Goal: Task Accomplishment & Management: Use online tool/utility

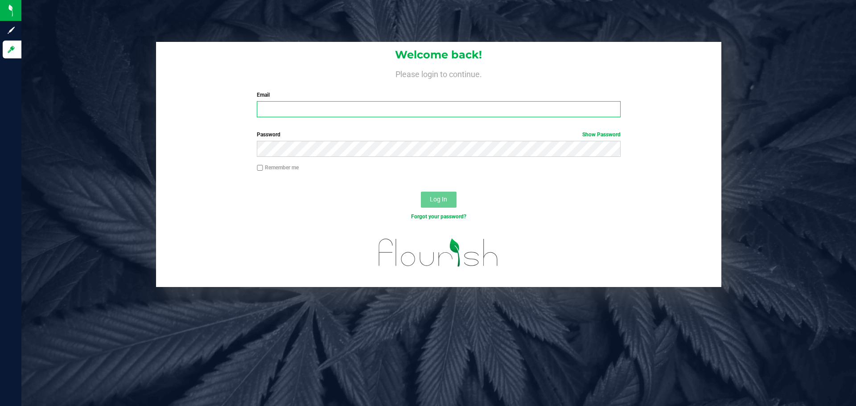
click at [278, 112] on input "Email" at bounding box center [439, 109] width 364 height 16
type input "[EMAIL_ADDRESS][DOMAIN_NAME]"
click at [421, 192] on button "Log In" at bounding box center [439, 200] width 36 height 16
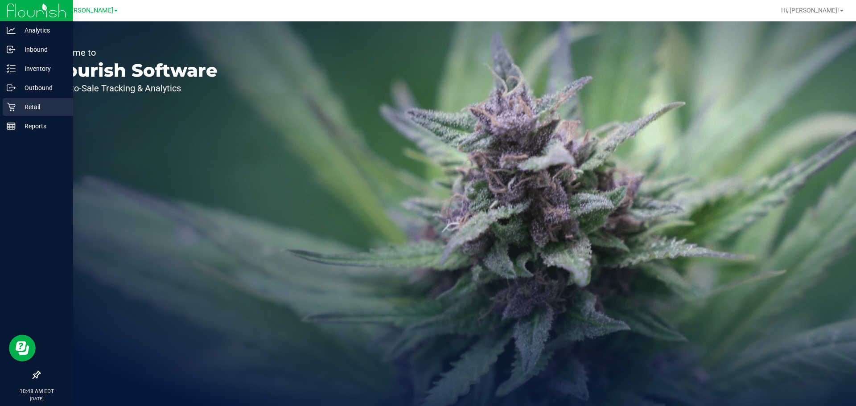
click at [18, 106] on p "Retail" at bounding box center [43, 107] width 54 height 11
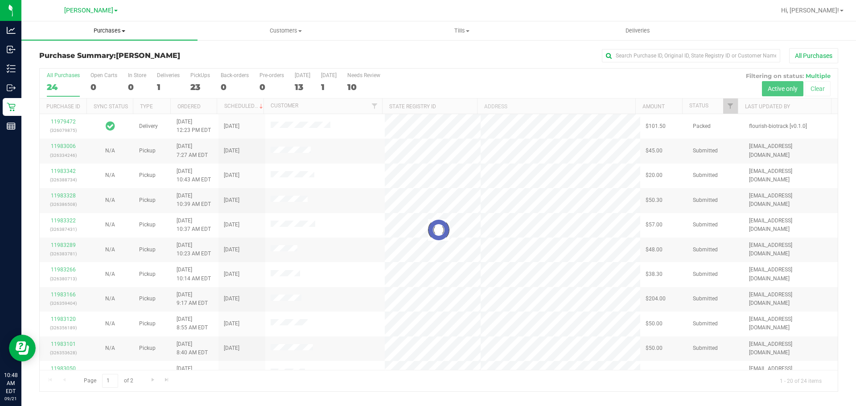
click at [114, 25] on uib-tab-heading "Purchases Summary of purchases Fulfillment All purchases" at bounding box center [109, 30] width 176 height 19
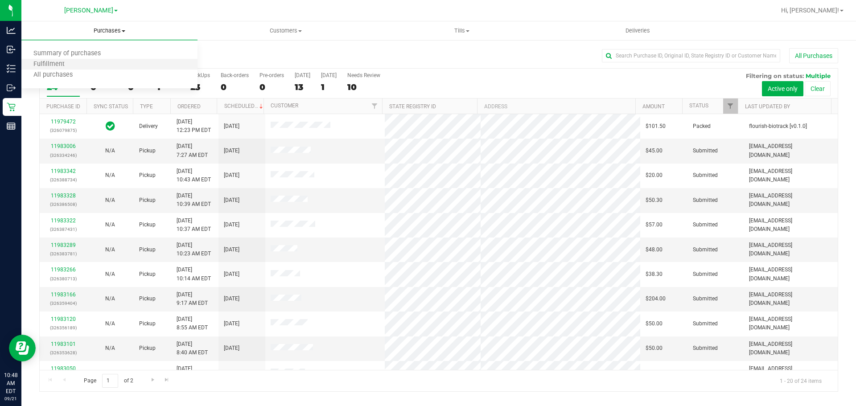
click at [89, 66] on li "Fulfillment" at bounding box center [109, 64] width 176 height 11
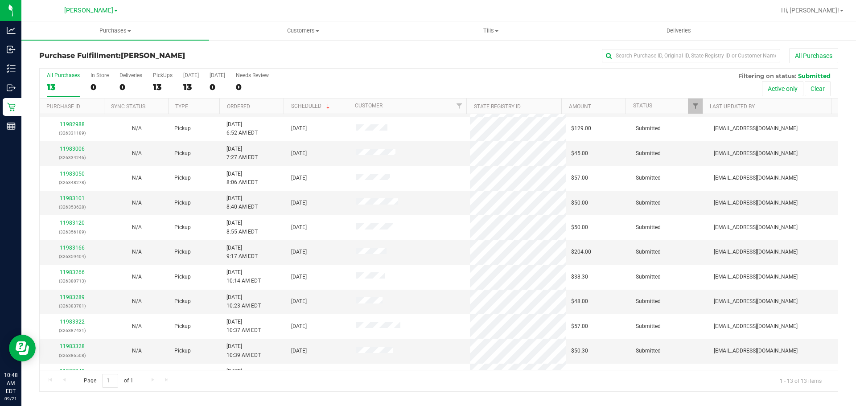
scroll to position [65, 0]
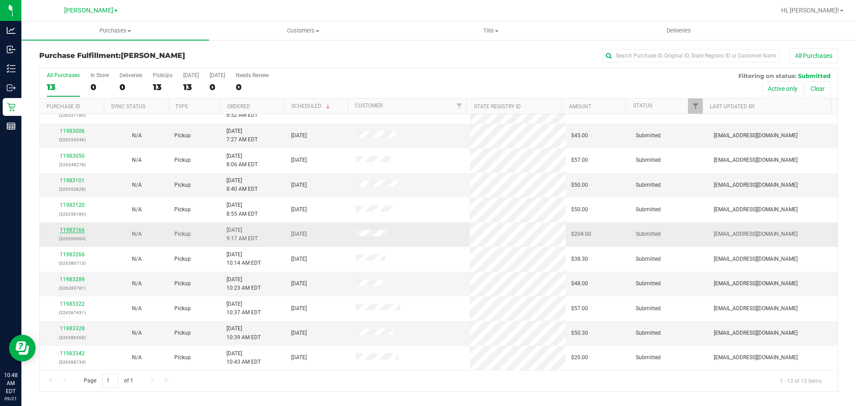
click at [76, 230] on link "11983166" at bounding box center [72, 230] width 25 height 6
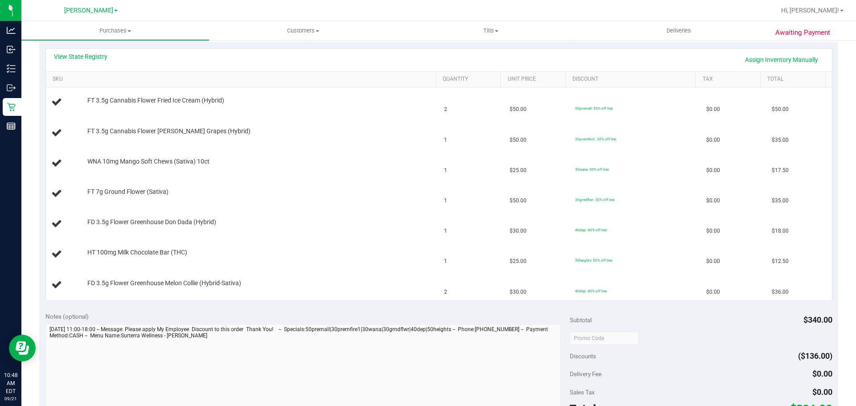
scroll to position [295, 0]
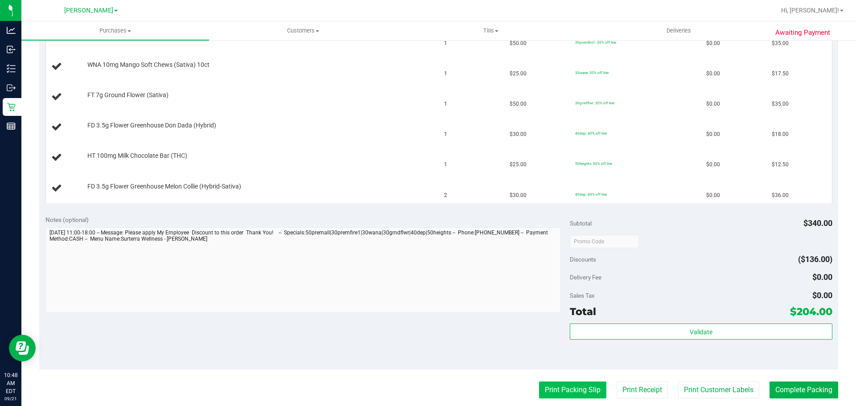
click at [553, 391] on button "Print Packing Slip" at bounding box center [572, 390] width 67 height 17
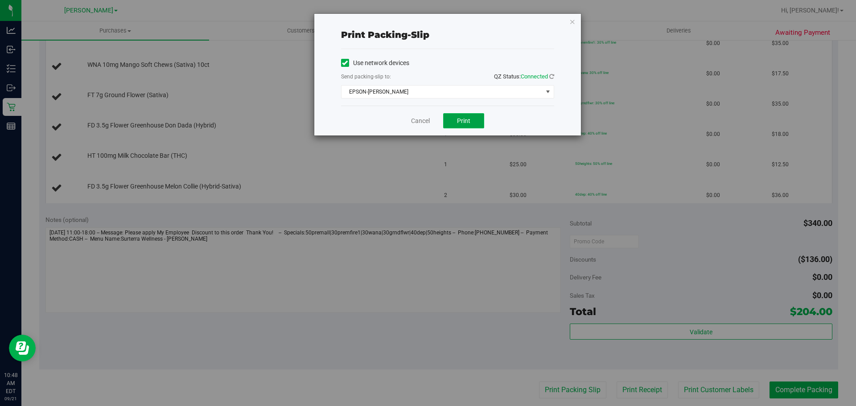
click at [471, 120] on button "Print" at bounding box center [463, 120] width 41 height 15
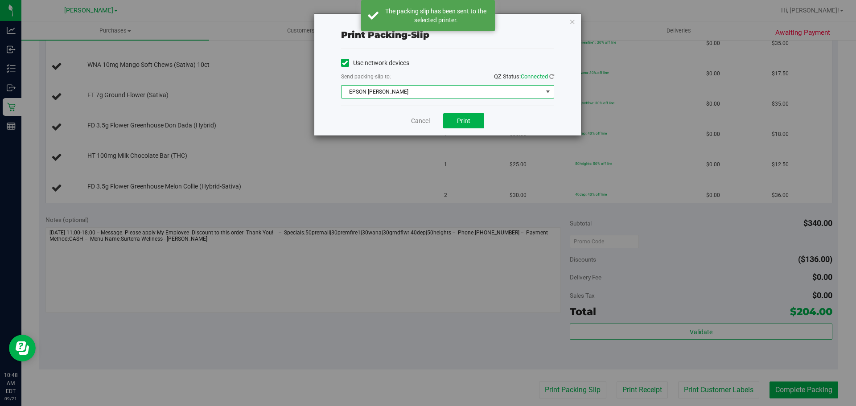
click at [445, 90] on span "EPSON-[PERSON_NAME]" at bounding box center [442, 92] width 201 height 12
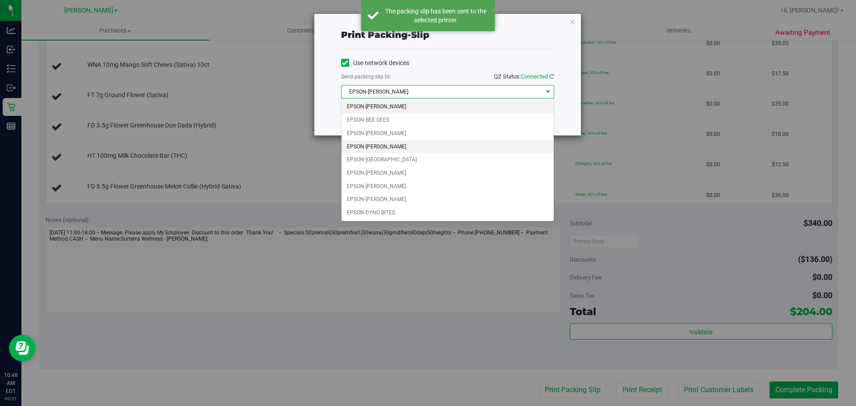
click at [429, 148] on li "EPSON-[PERSON_NAME]" at bounding box center [448, 146] width 212 height 13
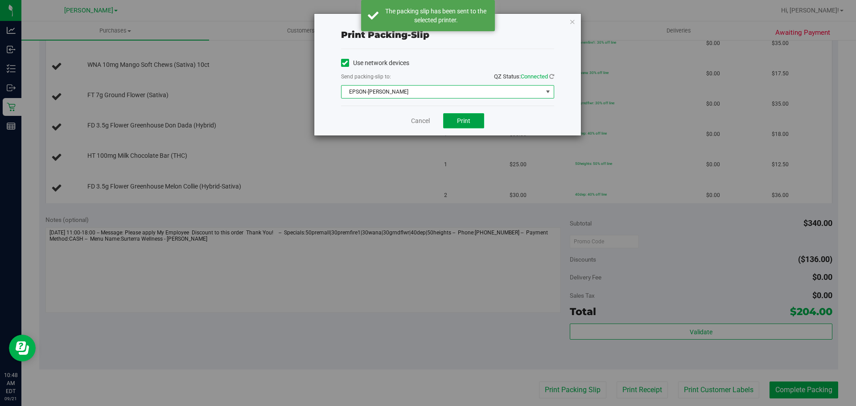
click at [459, 119] on span "Print" at bounding box center [463, 120] width 13 height 7
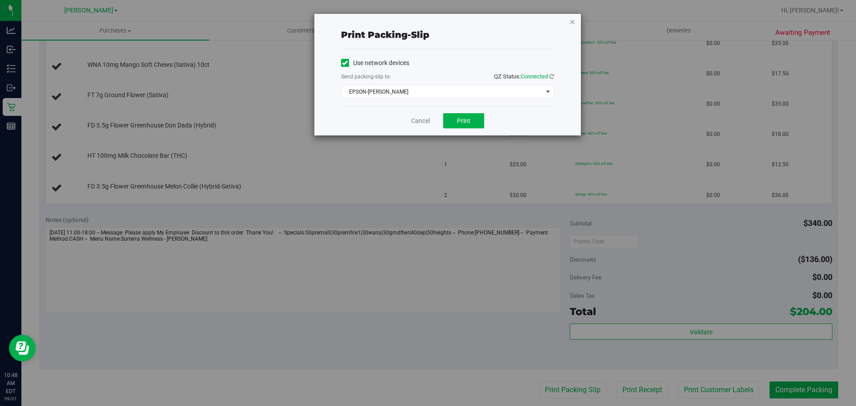
click at [574, 22] on icon "button" at bounding box center [573, 21] width 6 height 11
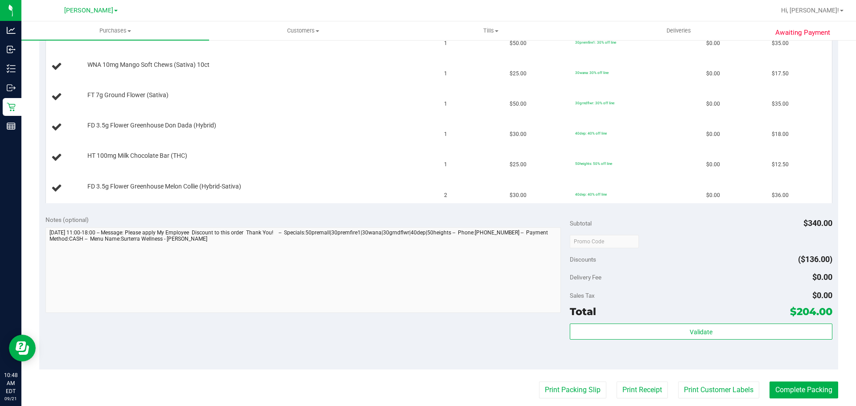
scroll to position [29, 0]
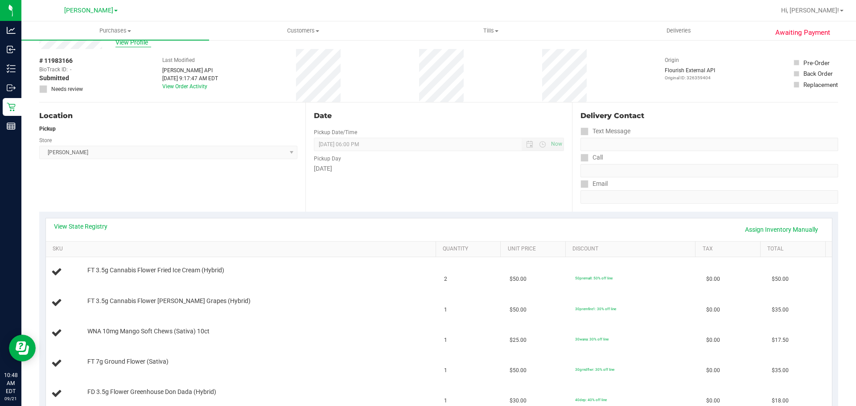
click at [128, 45] on span "View Profile" at bounding box center [134, 42] width 36 height 9
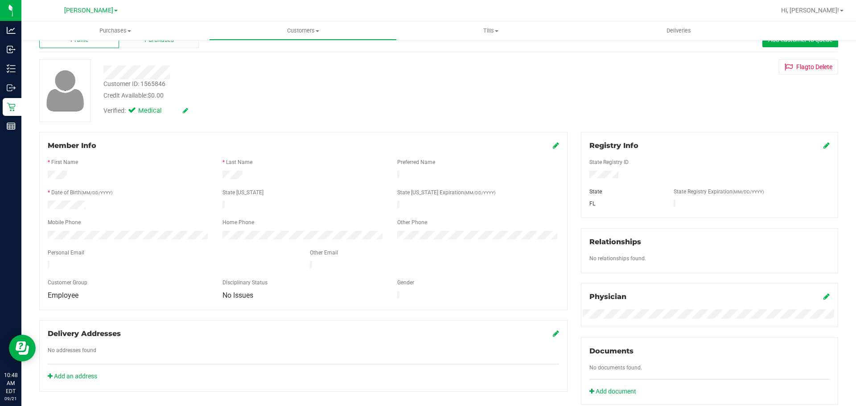
click at [156, 45] on div "Purchases" at bounding box center [159, 39] width 80 height 17
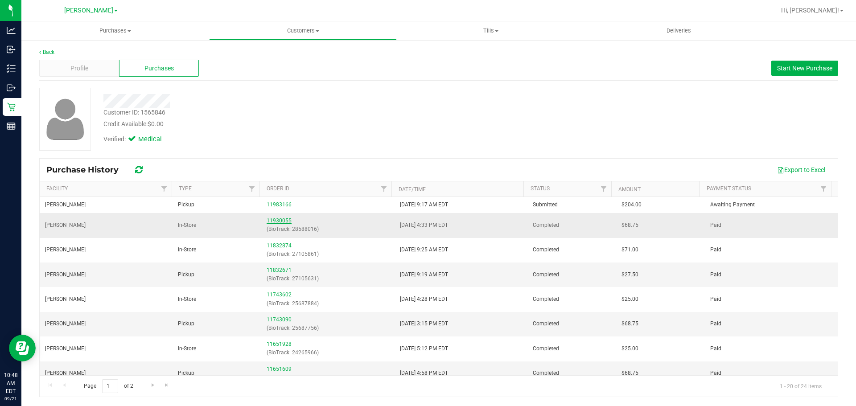
click at [279, 222] on link "11930055" at bounding box center [279, 221] width 25 height 6
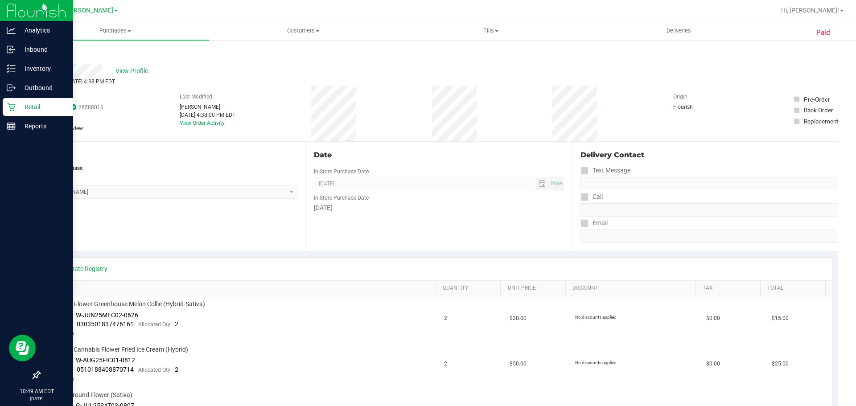
click at [22, 109] on p "Retail" at bounding box center [43, 107] width 54 height 11
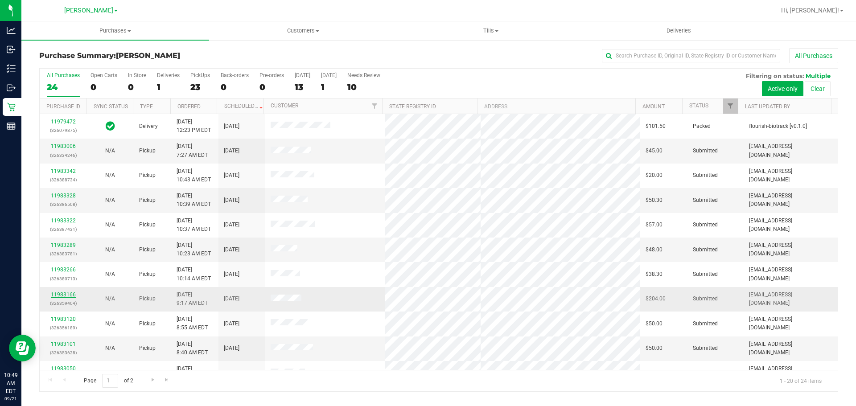
click at [63, 293] on link "11983166" at bounding box center [63, 295] width 25 height 6
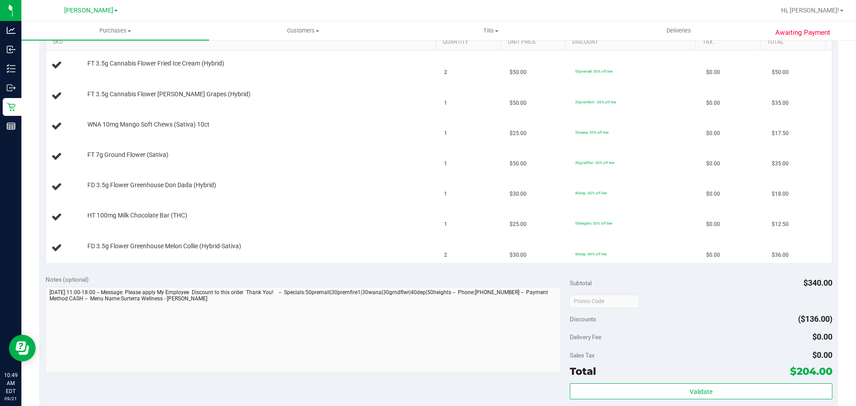
scroll to position [230, 0]
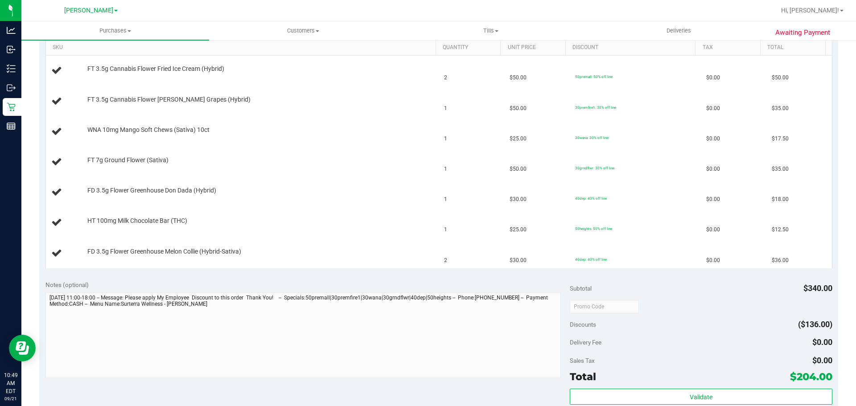
drag, startPoint x: 855, startPoint y: 132, endPoint x: 448, endPoint y: 169, distance: 408.5
click at [448, 169] on purchase-details "Back Edit Purchase Cancel Purchase View Profile # 11983166 BioTrack ID: - Submi…" at bounding box center [438, 230] width 799 height 825
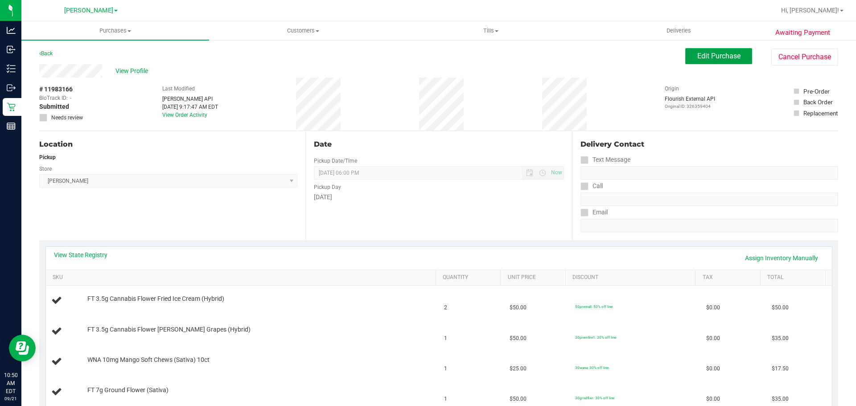
click at [699, 54] on span "Edit Purchase" at bounding box center [719, 56] width 43 height 8
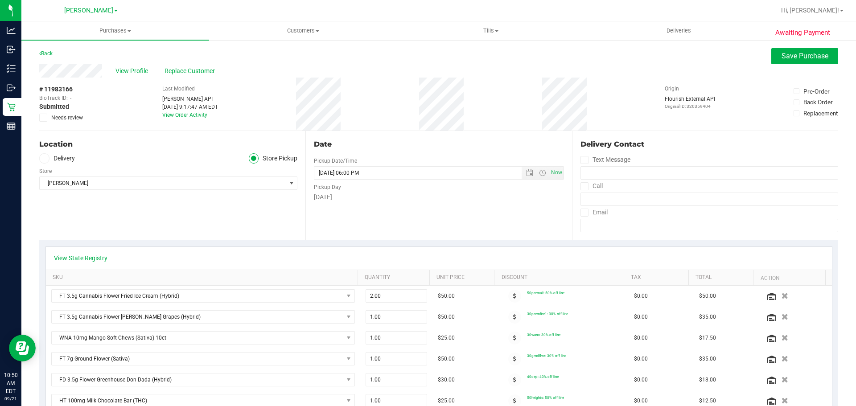
click at [67, 119] on span "Needs review" at bounding box center [67, 118] width 32 height 8
click at [0, 0] on input "Needs review" at bounding box center [0, 0] width 0 height 0
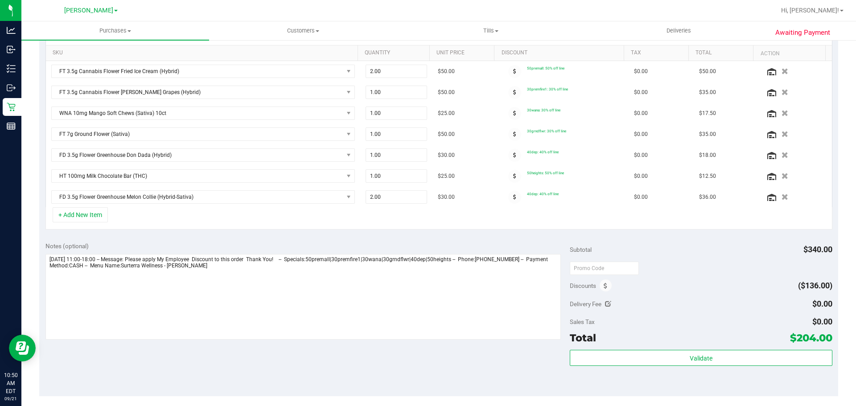
scroll to position [228, 0]
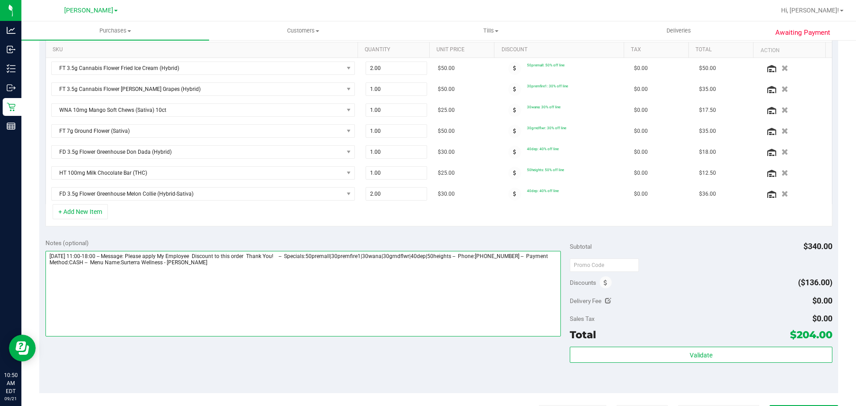
click at [374, 265] on textarea at bounding box center [303, 294] width 516 height 86
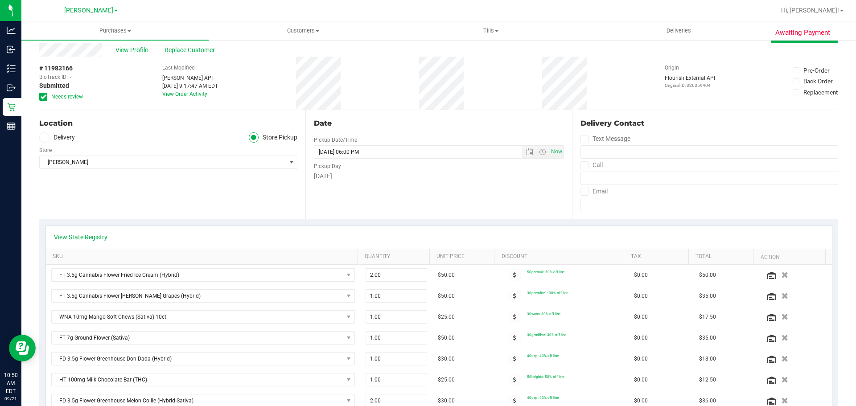
scroll to position [0, 0]
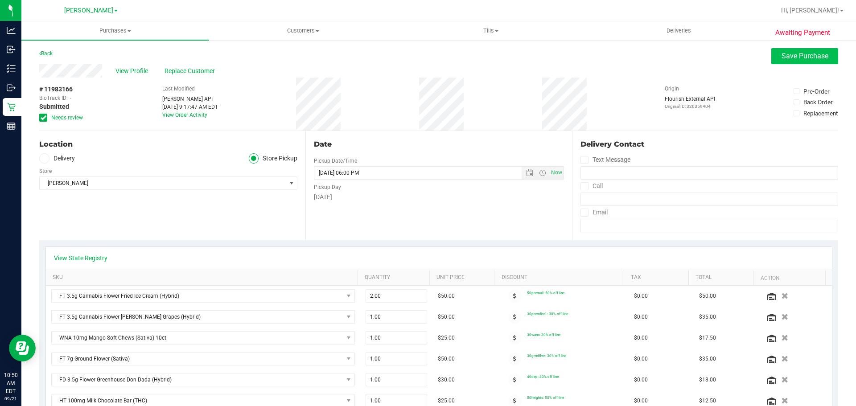
type textarea "[DATE] 11:00-18:00 -- Message: Please apply My Employee Discount to this order …"
click at [807, 55] on span "Save Purchase" at bounding box center [805, 56] width 47 height 8
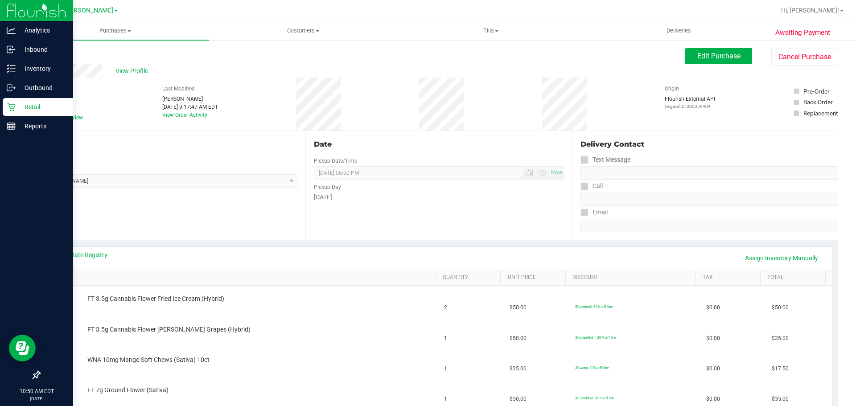
click at [20, 102] on p "Retail" at bounding box center [43, 107] width 54 height 11
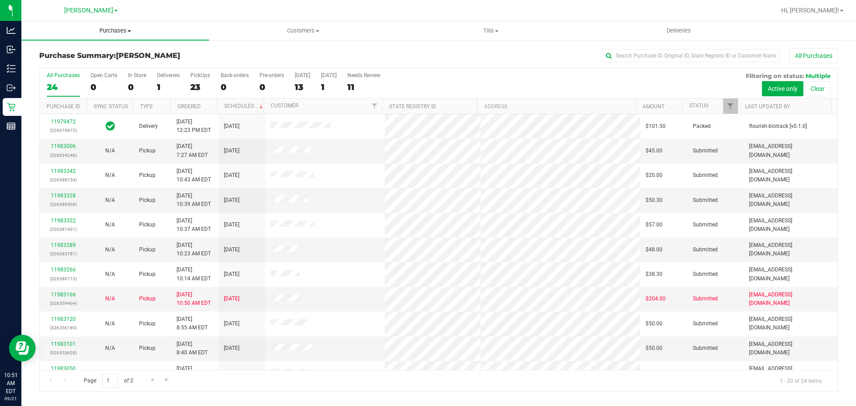
click at [113, 24] on uib-tab-heading "Purchases Summary of purchases Fulfillment All purchases" at bounding box center [115, 30] width 188 height 19
click at [107, 65] on li "Fulfillment" at bounding box center [115, 64] width 188 height 11
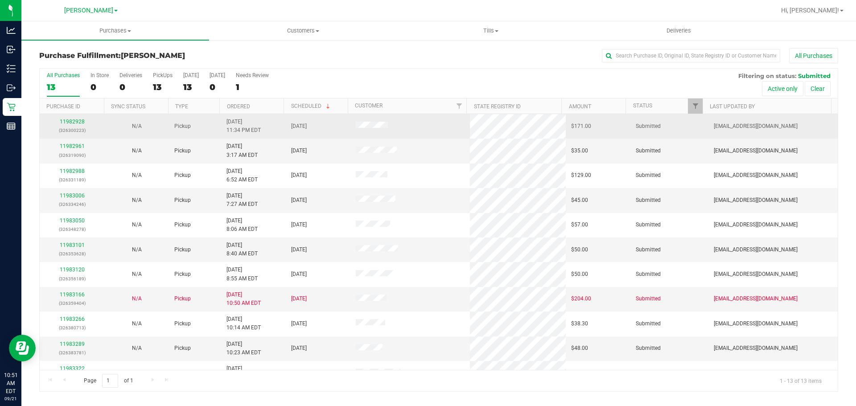
click at [67, 126] on div "11982928 (326300223)" at bounding box center [72, 126] width 54 height 17
click at [67, 124] on link "11982928" at bounding box center [72, 122] width 25 height 6
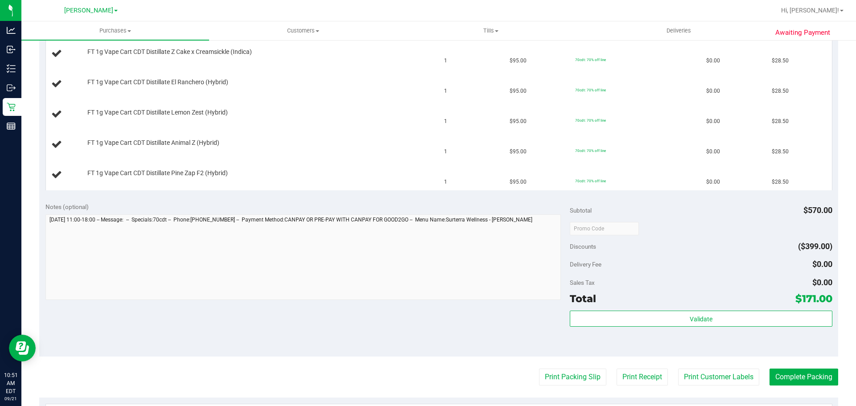
scroll to position [287, 0]
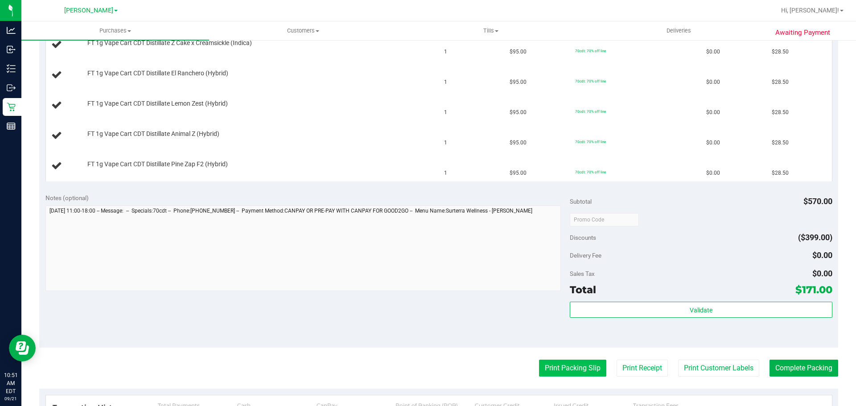
click at [565, 365] on button "Print Packing Slip" at bounding box center [572, 368] width 67 height 17
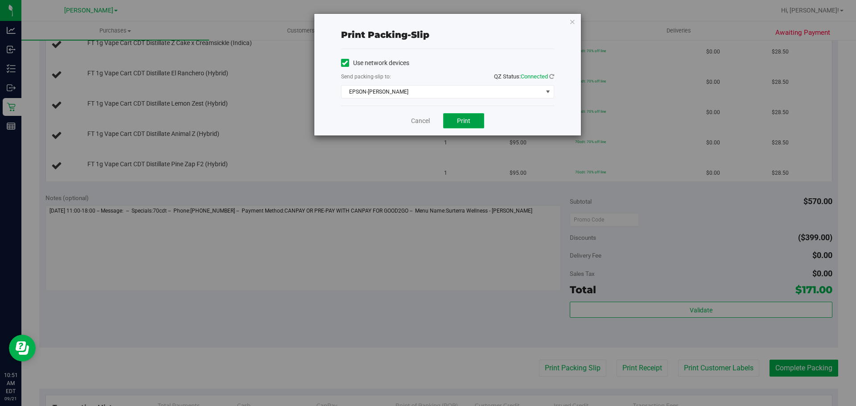
click at [460, 119] on span "Print" at bounding box center [463, 120] width 13 height 7
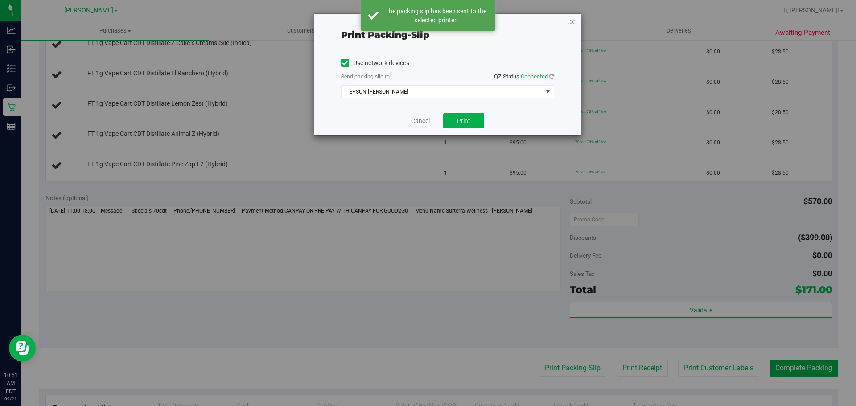
click at [572, 22] on icon "button" at bounding box center [573, 21] width 6 height 11
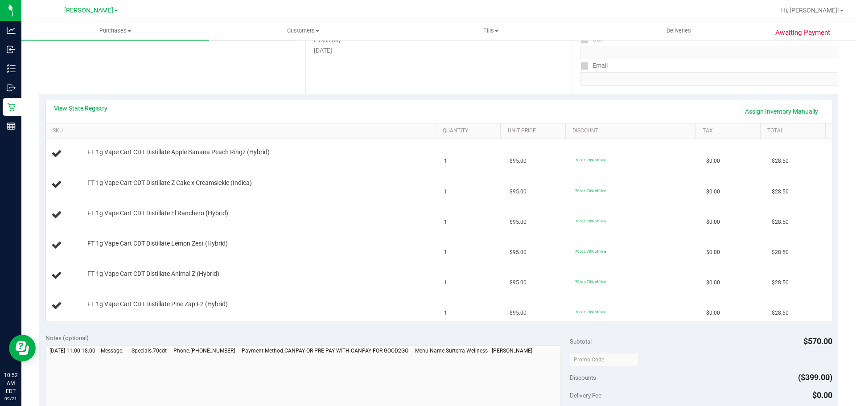
scroll to position [172, 0]
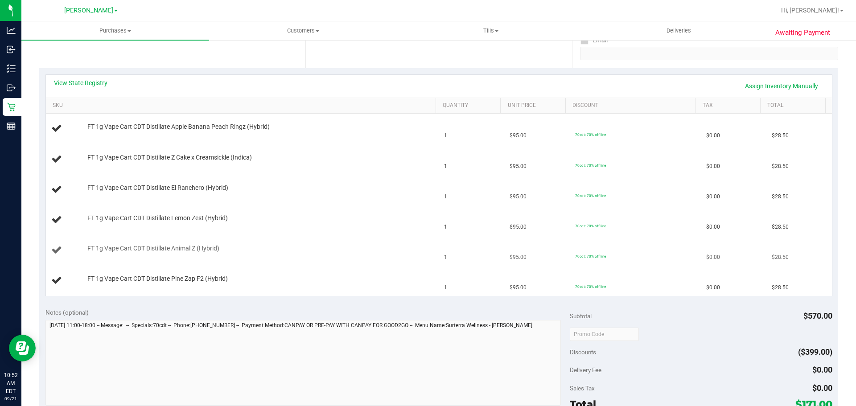
click at [701, 265] on td "$0.00" at bounding box center [734, 251] width 66 height 30
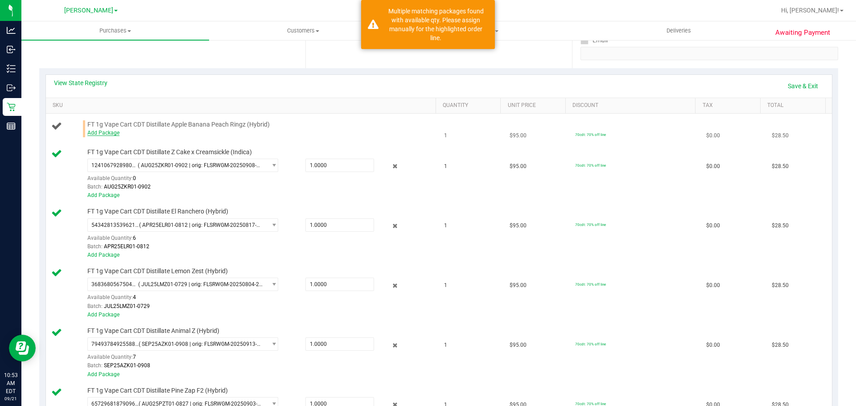
click at [95, 132] on link "Add Package" at bounding box center [103, 133] width 32 height 6
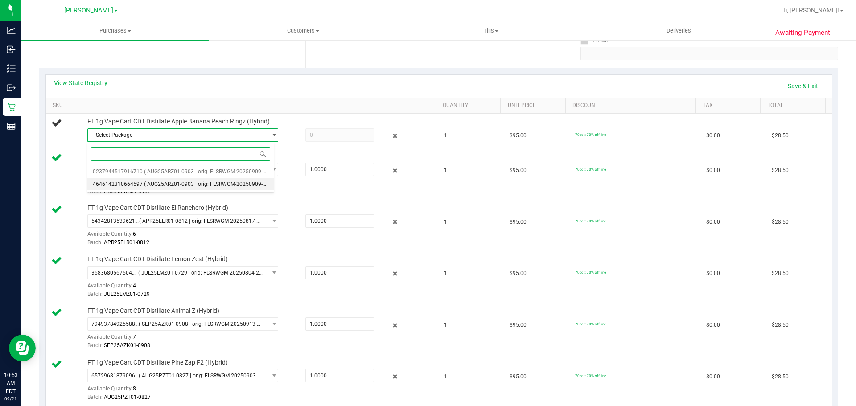
click at [136, 185] on span "4646142310664597" at bounding box center [118, 184] width 50 height 6
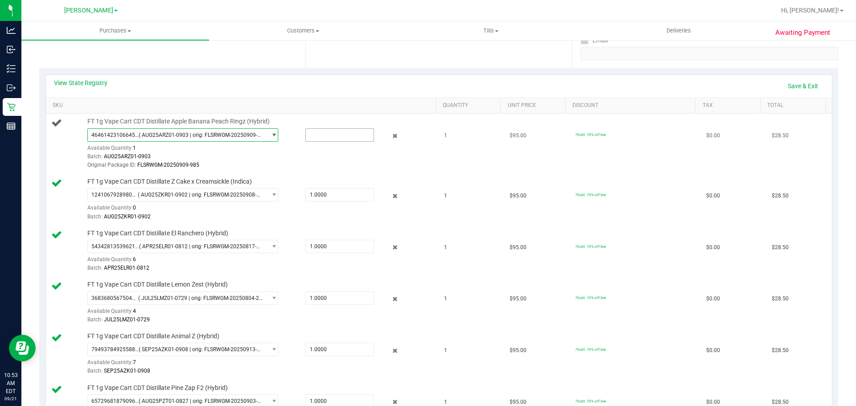
click at [323, 135] on input "text" at bounding box center [340, 135] width 68 height 12
type input "1"
click at [325, 161] on div "Original Package ID: FLSRWGM-20250909-985" at bounding box center [259, 165] width 344 height 8
type input "1.0000"
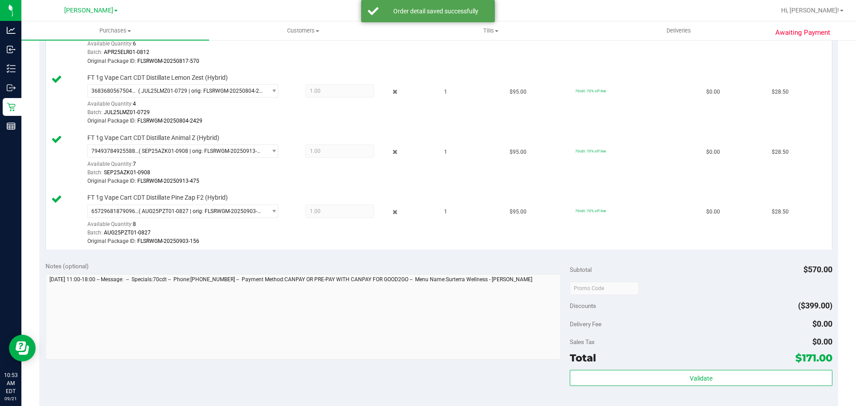
scroll to position [416, 0]
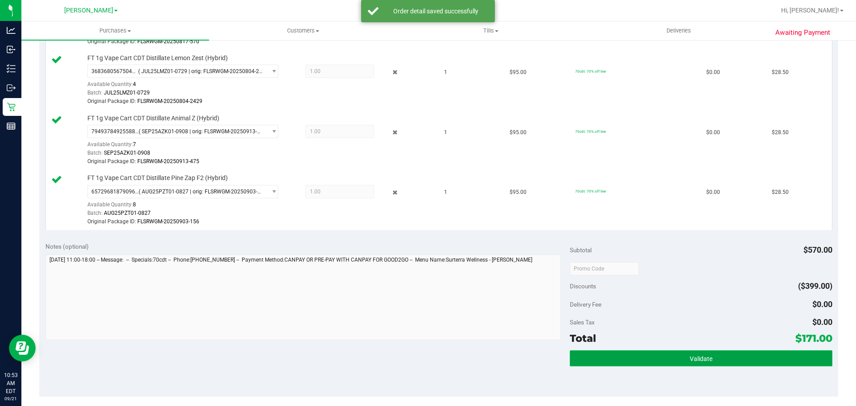
click at [593, 355] on button "Validate" at bounding box center [701, 359] width 262 height 16
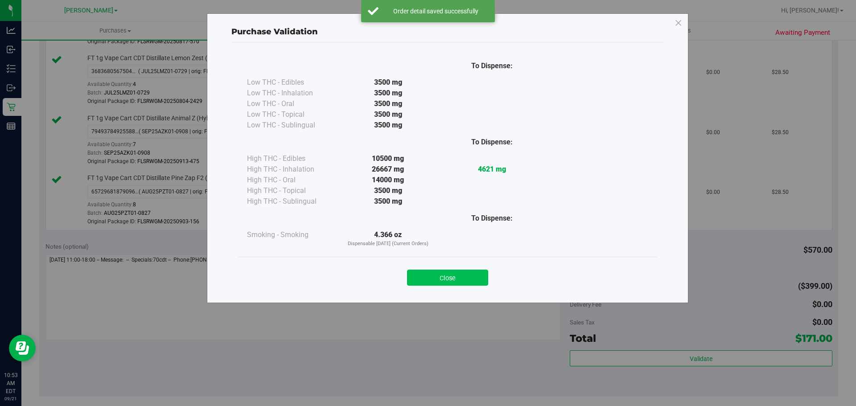
click at [426, 282] on button "Close" at bounding box center [447, 278] width 81 height 16
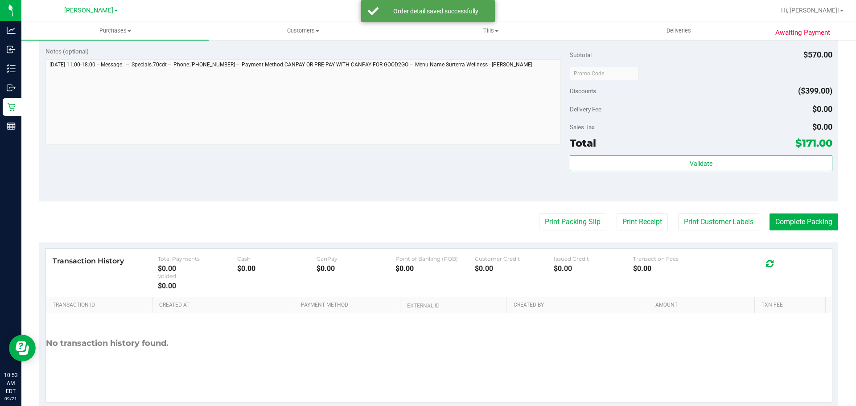
scroll to position [624, 0]
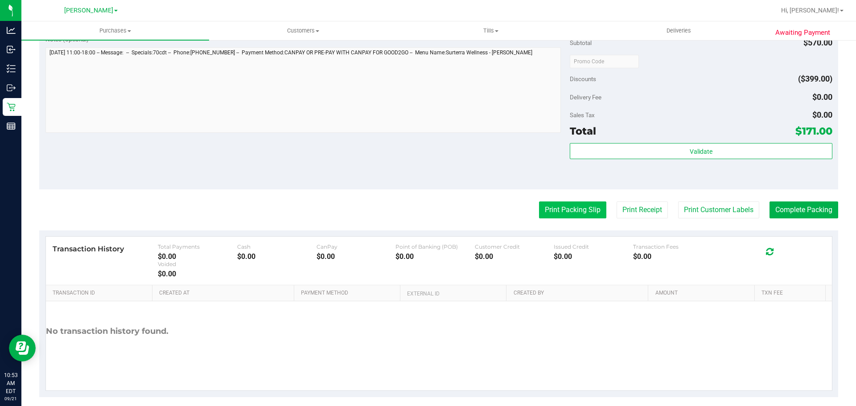
click at [549, 217] on button "Print Packing Slip" at bounding box center [572, 210] width 67 height 17
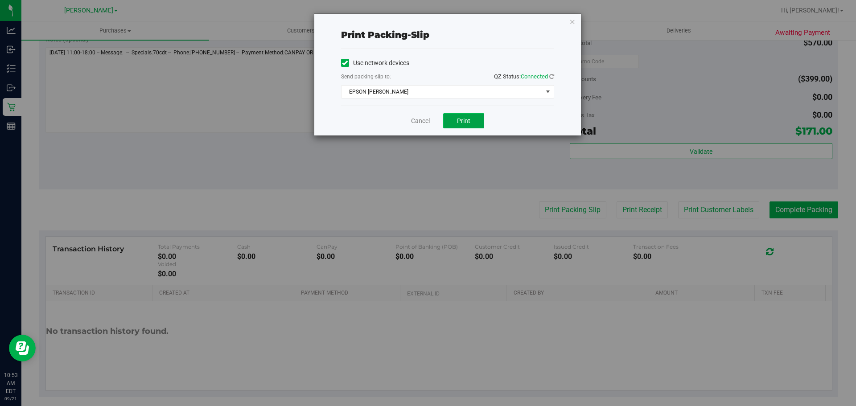
click at [450, 124] on button "Print" at bounding box center [463, 120] width 41 height 15
click at [574, 24] on icon "button" at bounding box center [573, 21] width 6 height 11
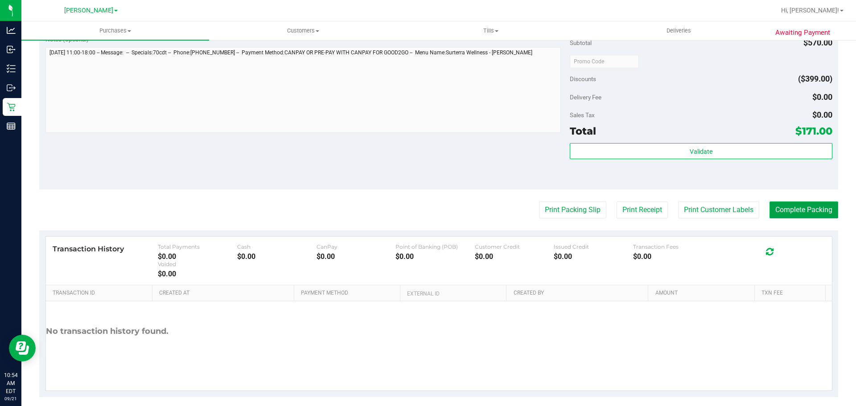
click at [777, 207] on button "Complete Packing" at bounding box center [804, 210] width 69 height 17
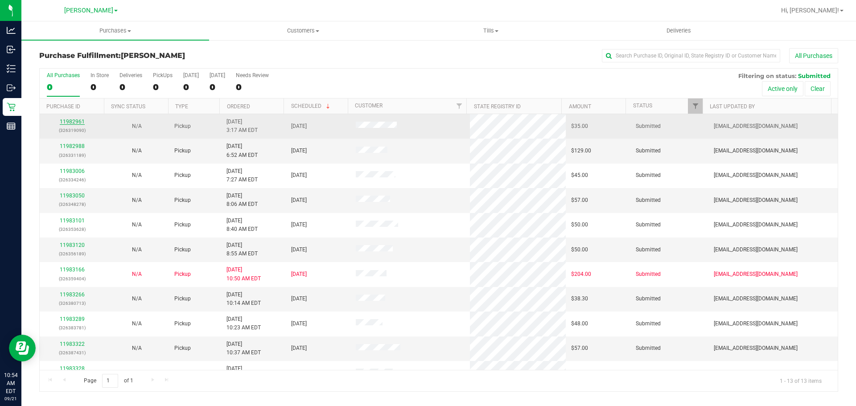
click at [67, 120] on link "11982961" at bounding box center [72, 122] width 25 height 6
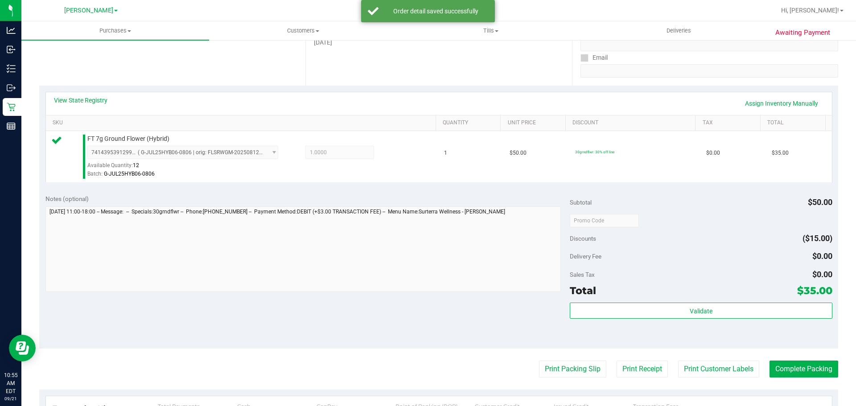
scroll to position [159, 0]
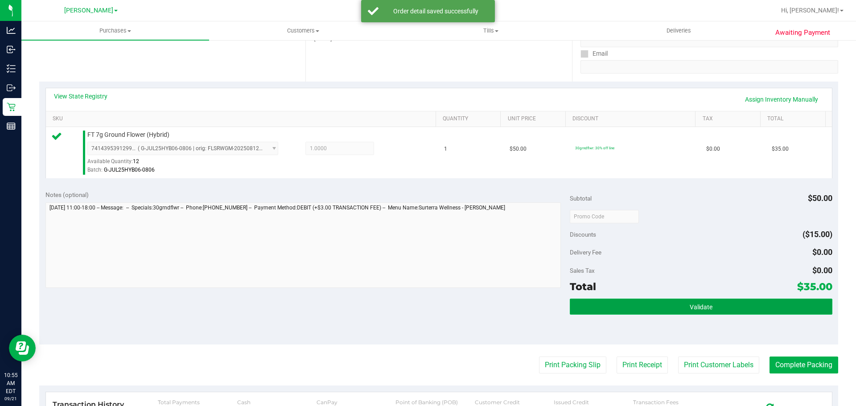
click at [690, 310] on span "Validate" at bounding box center [701, 307] width 23 height 7
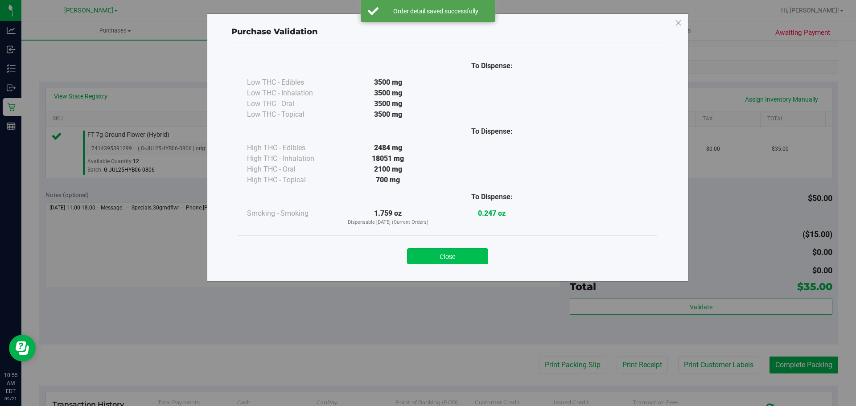
click at [442, 256] on button "Close" at bounding box center [447, 256] width 81 height 16
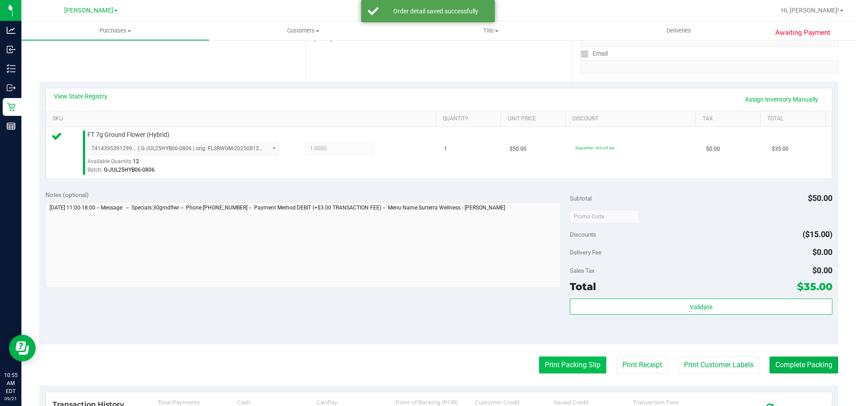
click at [564, 362] on button "Print Packing Slip" at bounding box center [572, 365] width 67 height 17
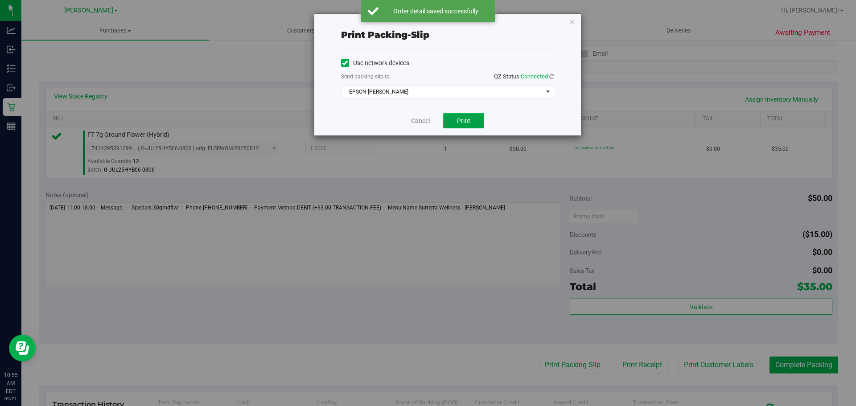
click at [466, 126] on button "Print" at bounding box center [463, 120] width 41 height 15
click at [572, 25] on icon "button" at bounding box center [573, 21] width 6 height 11
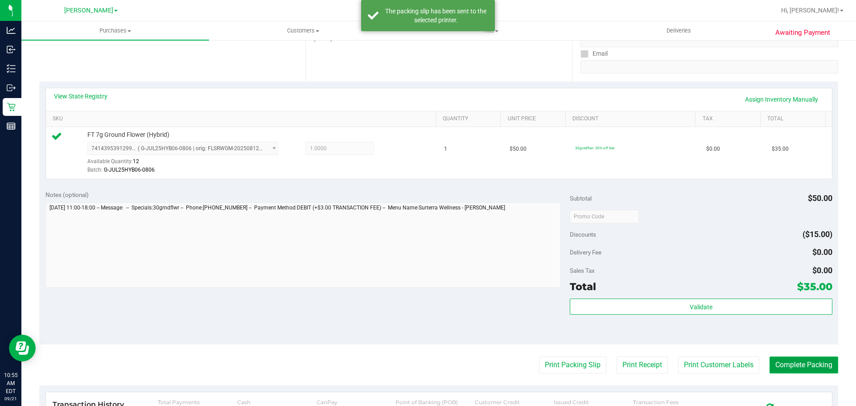
click at [798, 371] on button "Complete Packing" at bounding box center [804, 365] width 69 height 17
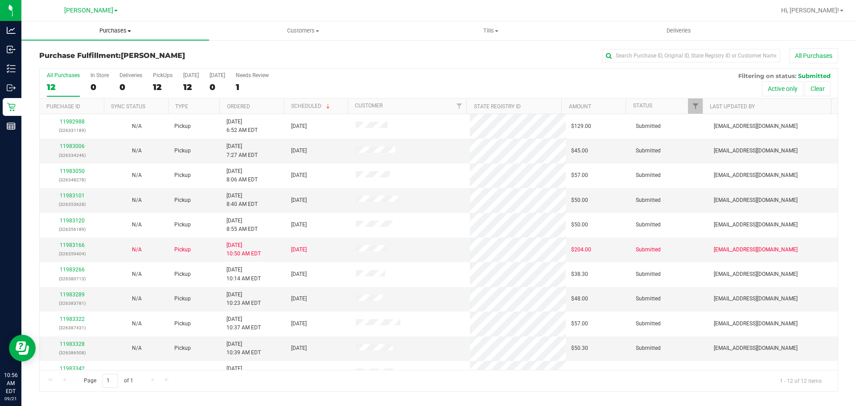
drag, startPoint x: 103, startPoint y: 42, endPoint x: 106, endPoint y: 37, distance: 6.4
click at [103, 42] on div "Purchase Fulfillment: [PERSON_NAME] All Purchases All Purchases 12 In Store 0 D…" at bounding box center [438, 220] width 835 height 362
click at [107, 32] on span "Purchases" at bounding box center [115, 31] width 188 height 8
click at [95, 66] on li "Fulfillment" at bounding box center [115, 64] width 188 height 11
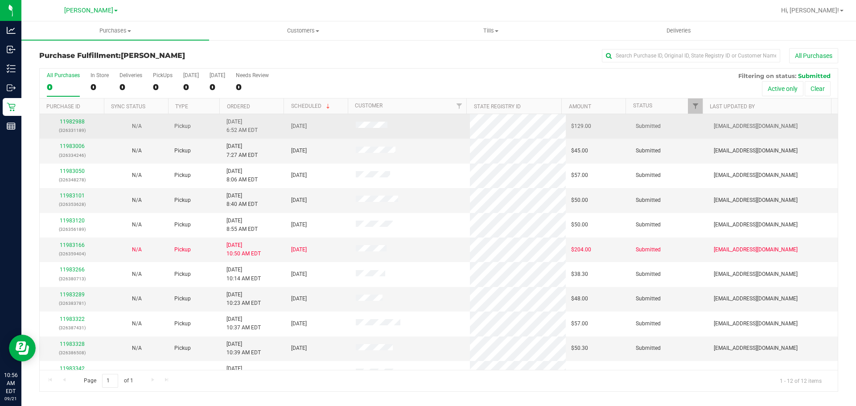
click at [78, 118] on div "11982988 (326331189)" at bounding box center [72, 126] width 54 height 17
click at [74, 123] on link "11982988" at bounding box center [72, 122] width 25 height 6
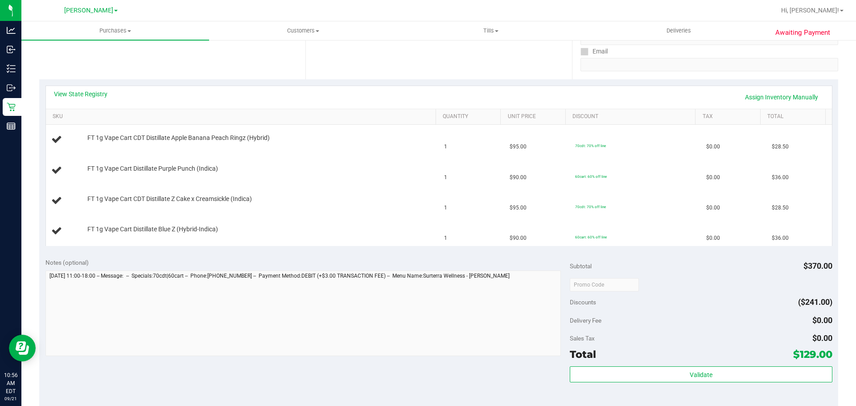
scroll to position [194, 0]
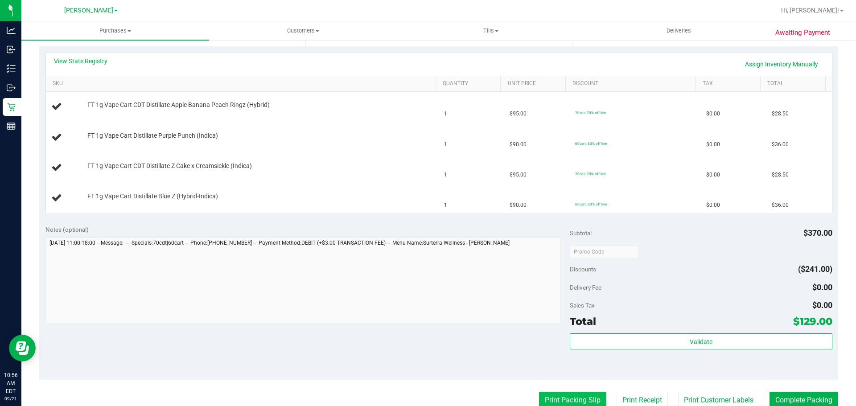
click at [574, 400] on button "Print Packing Slip" at bounding box center [572, 400] width 67 height 17
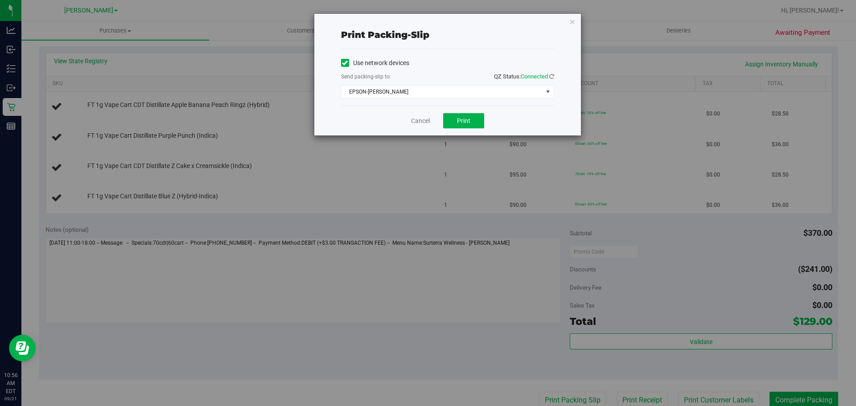
click at [469, 112] on div "Cancel Print" at bounding box center [447, 121] width 213 height 30
click at [465, 113] on button "Print" at bounding box center [463, 120] width 41 height 15
click at [570, 23] on icon "button" at bounding box center [573, 21] width 6 height 11
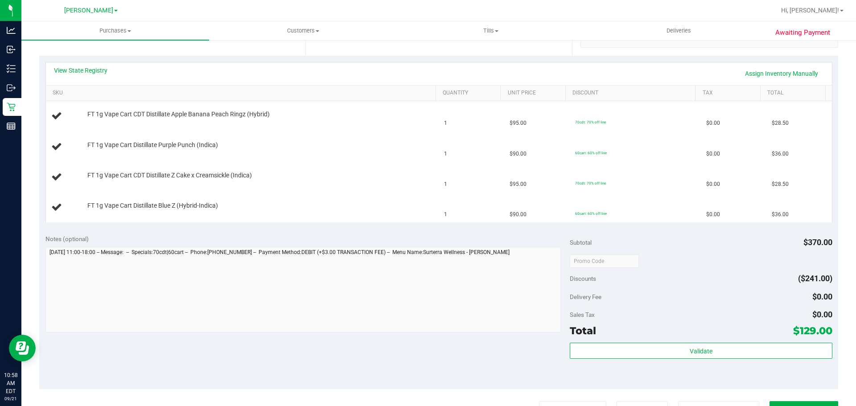
scroll to position [181, 0]
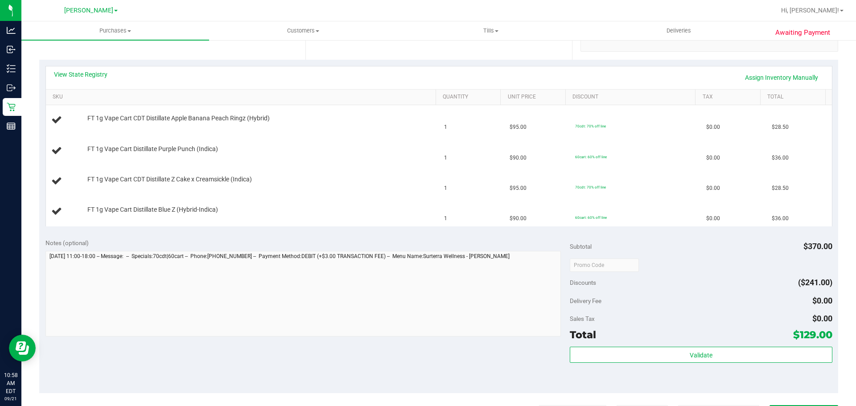
click at [539, 405] on button "Print Packing Slip" at bounding box center [572, 413] width 67 height 17
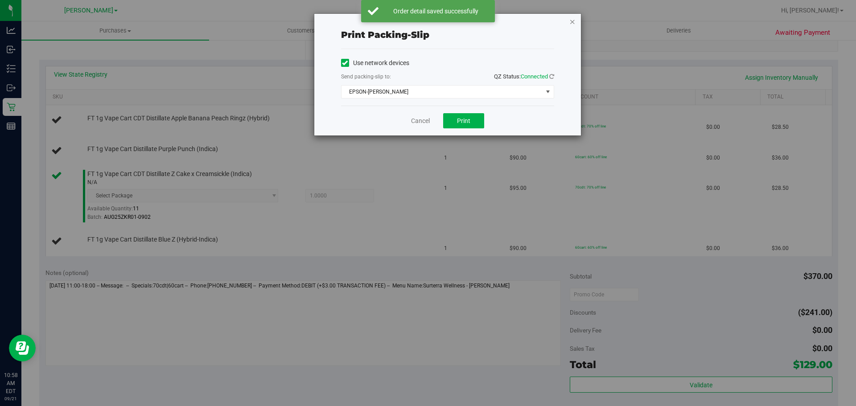
click at [574, 24] on icon "button" at bounding box center [573, 21] width 6 height 11
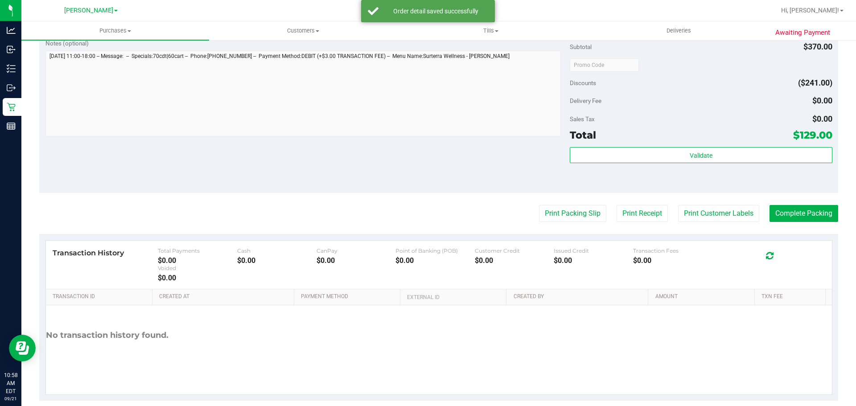
click at [539, 205] on button "Print Packing Slip" at bounding box center [572, 213] width 67 height 17
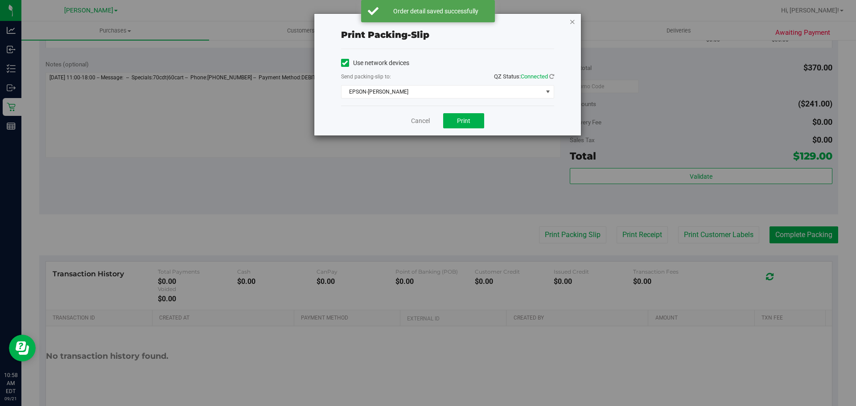
click at [572, 23] on icon "button" at bounding box center [573, 21] width 6 height 11
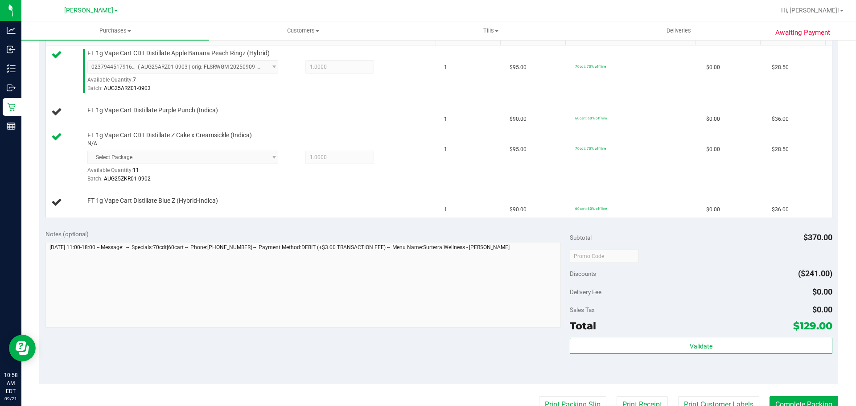
scroll to position [239, 0]
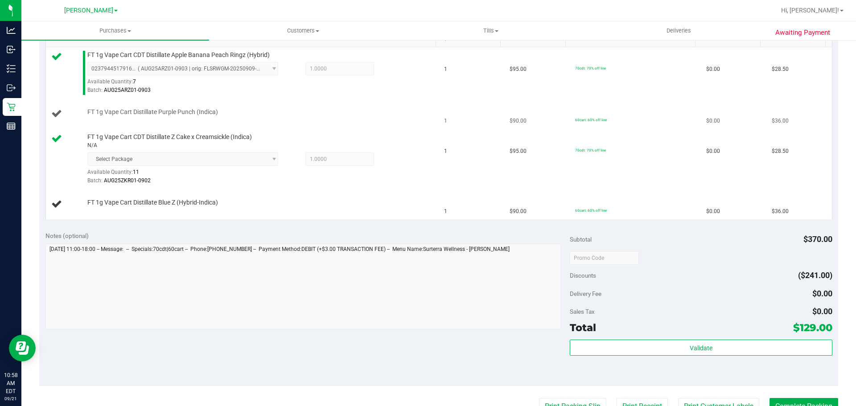
click at [351, 117] on div at bounding box center [259, 116] width 344 height 0
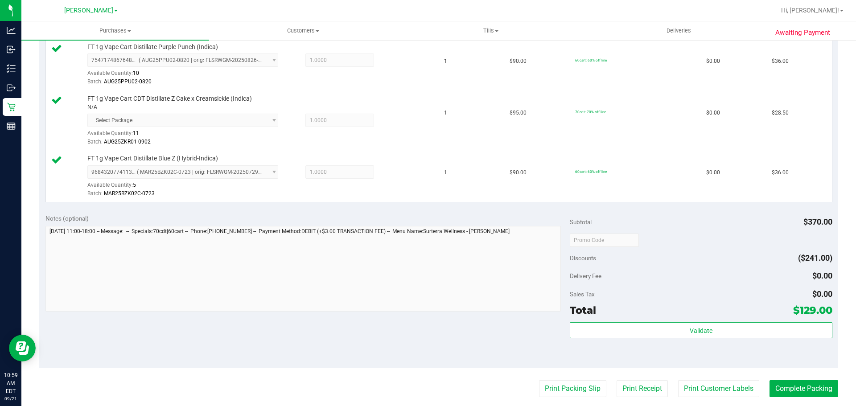
scroll to position [313, 0]
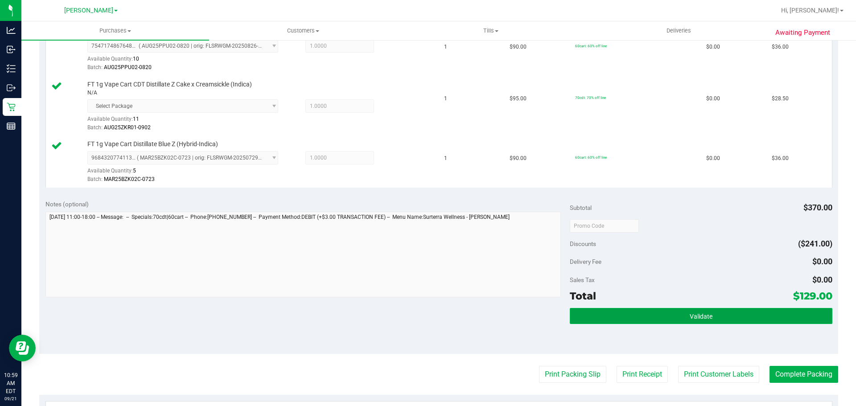
click at [614, 311] on button "Validate" at bounding box center [701, 316] width 262 height 16
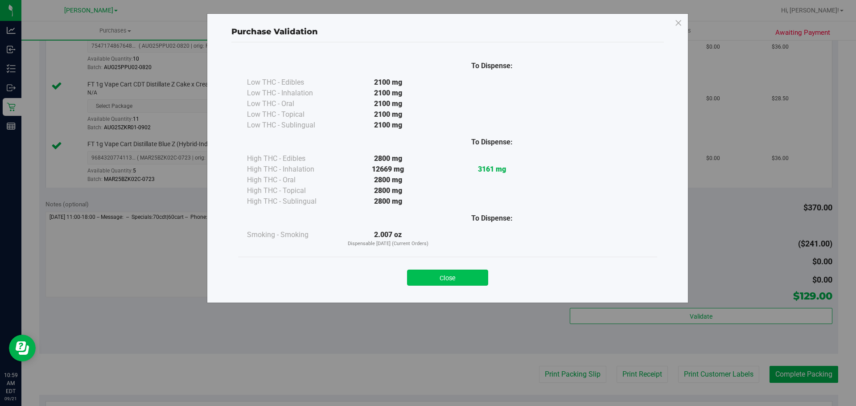
click at [446, 273] on button "Close" at bounding box center [447, 278] width 81 height 16
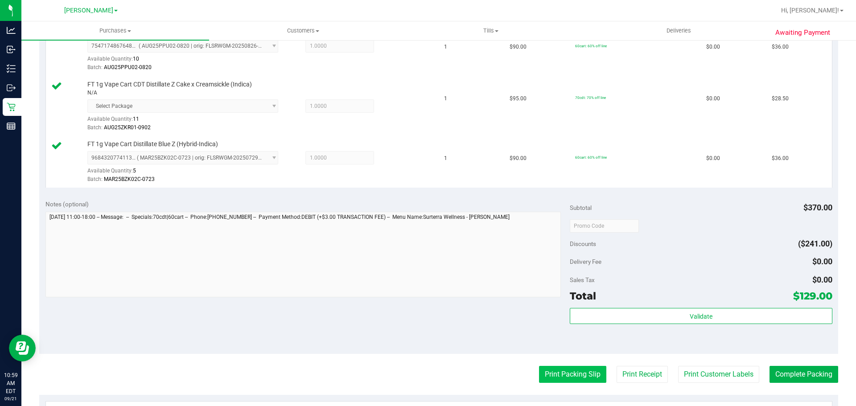
click at [556, 367] on button "Print Packing Slip" at bounding box center [572, 374] width 67 height 17
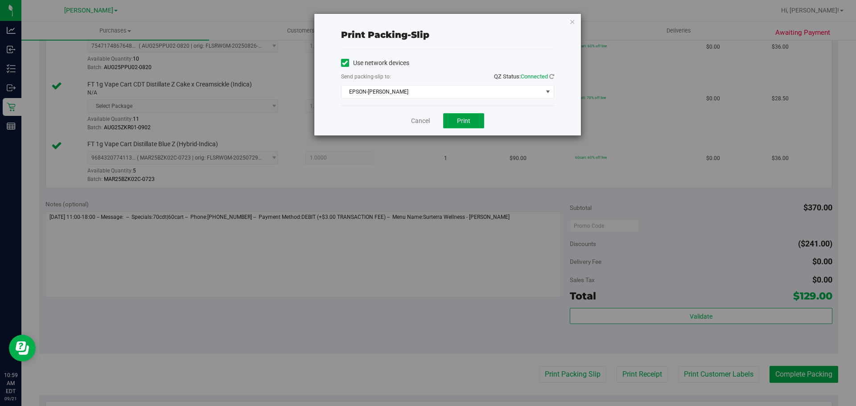
click at [466, 126] on button "Print" at bounding box center [463, 120] width 41 height 15
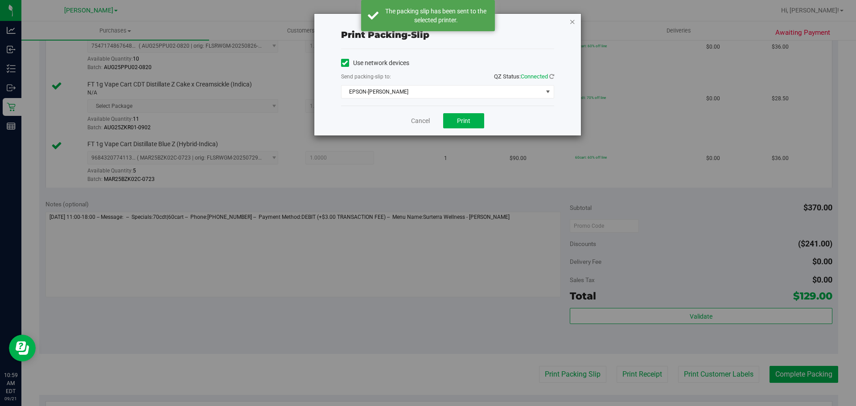
click at [570, 25] on icon "button" at bounding box center [573, 21] width 6 height 11
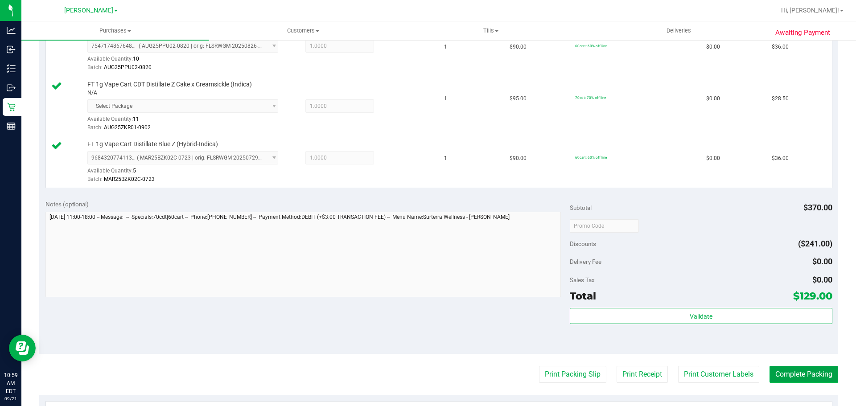
click at [796, 369] on button "Complete Packing" at bounding box center [804, 374] width 69 height 17
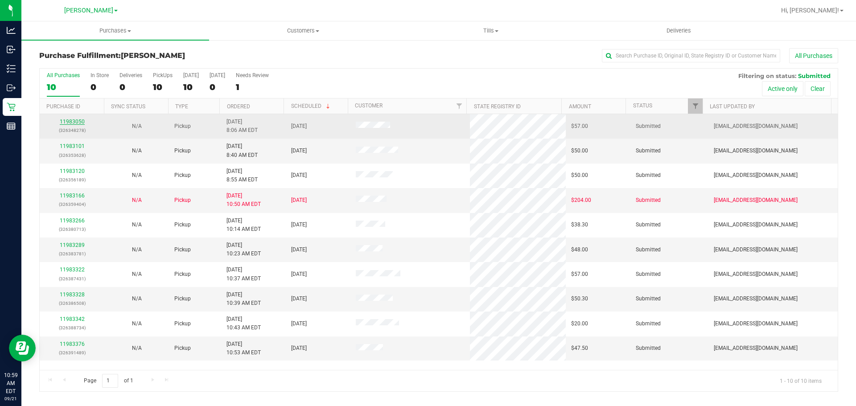
click at [78, 121] on link "11983050" at bounding box center [72, 122] width 25 height 6
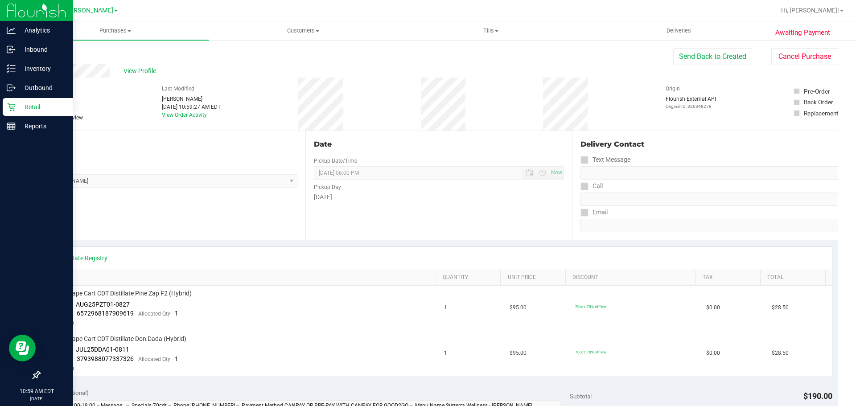
click at [35, 109] on p "Retail" at bounding box center [43, 107] width 54 height 11
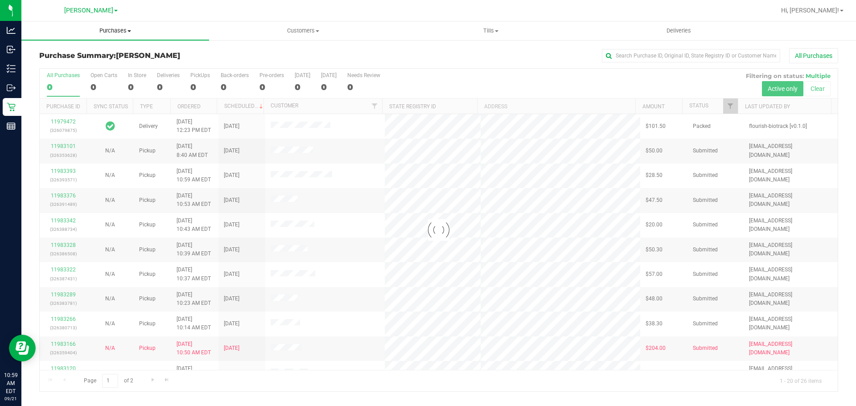
click at [112, 29] on span "Purchases" at bounding box center [115, 31] width 188 height 8
click at [105, 66] on li "Fulfillment" at bounding box center [115, 64] width 188 height 11
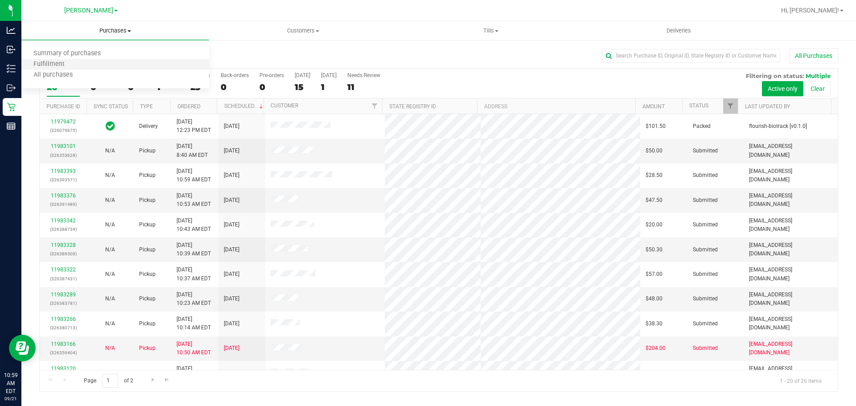
click at [99, 65] on li "Fulfillment" at bounding box center [115, 64] width 188 height 11
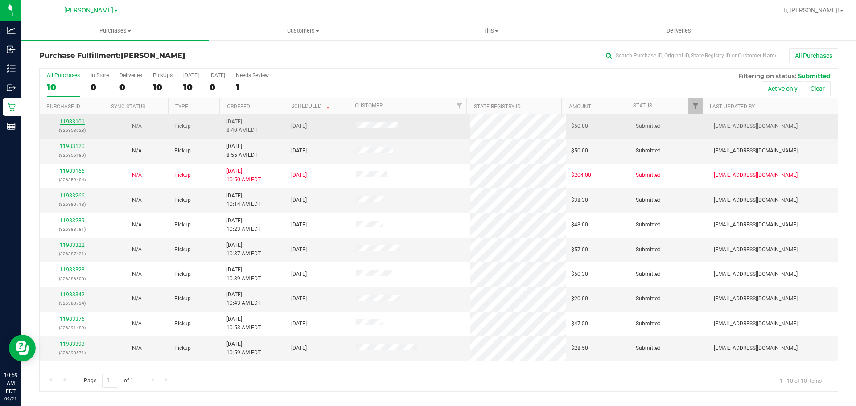
click at [77, 119] on link "11983101" at bounding box center [72, 122] width 25 height 6
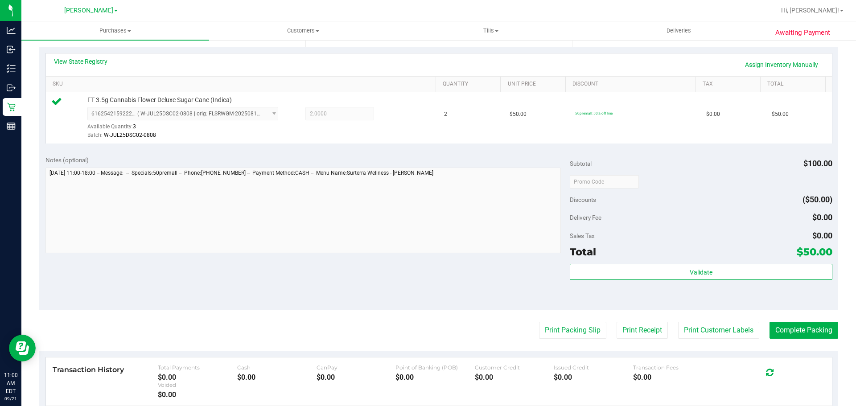
scroll to position [209, 0]
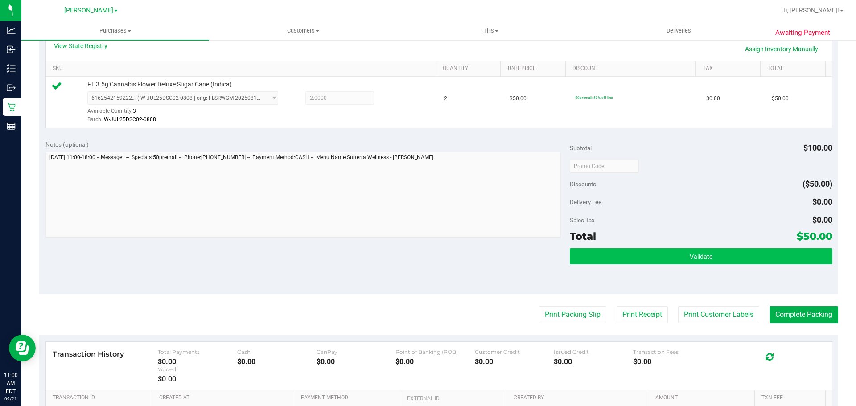
drag, startPoint x: 723, startPoint y: 242, endPoint x: 722, endPoint y: 249, distance: 7.2
click at [722, 242] on div "Total $50.00" at bounding box center [701, 236] width 262 height 16
click at [722, 249] on button "Validate" at bounding box center [701, 256] width 262 height 16
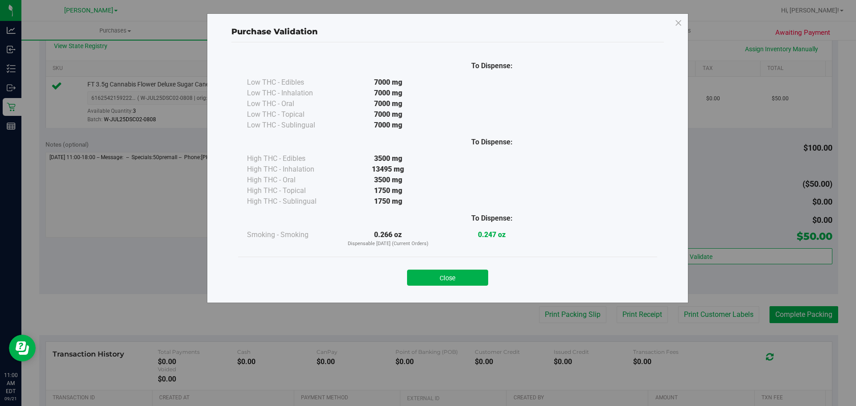
click at [444, 268] on div "Close" at bounding box center [448, 275] width 406 height 22
click at [451, 275] on button "Close" at bounding box center [447, 278] width 81 height 16
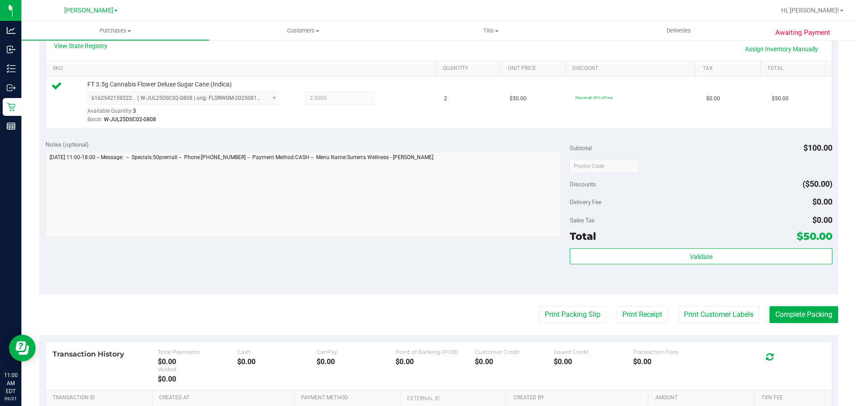
click at [595, 325] on purchase-details "Back Edit Purchase Cancel Purchase View Profile # 11983101 BioTrack ID: - Submi…" at bounding box center [438, 170] width 799 height 663
click at [575, 317] on button "Print Packing Slip" at bounding box center [572, 314] width 67 height 17
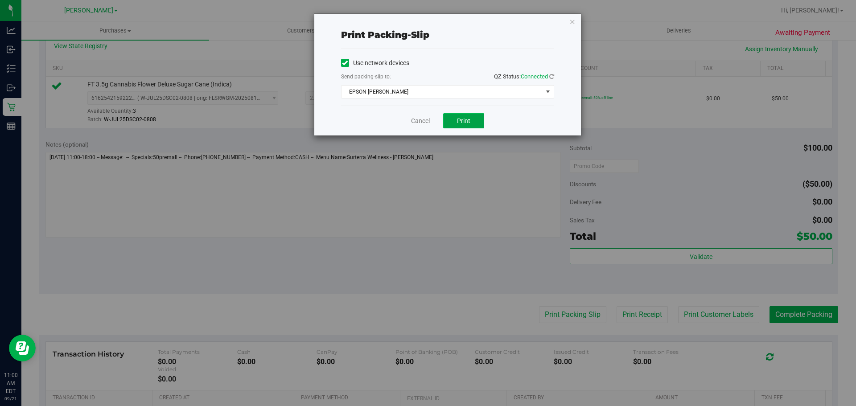
click at [453, 117] on button "Print" at bounding box center [463, 120] width 41 height 15
click at [572, 25] on icon "button" at bounding box center [573, 21] width 6 height 11
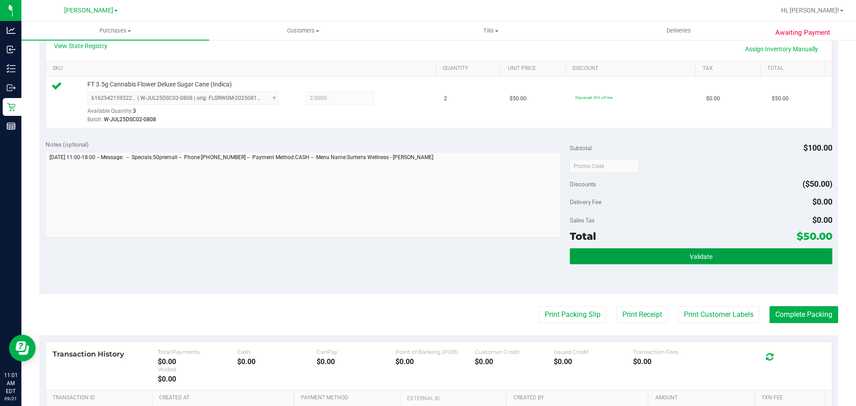
click at [724, 255] on button "Validate" at bounding box center [701, 256] width 262 height 16
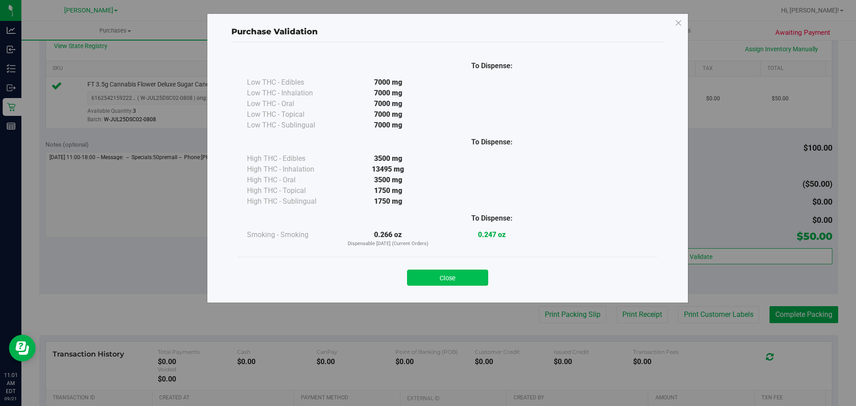
click at [454, 283] on button "Close" at bounding box center [447, 278] width 81 height 16
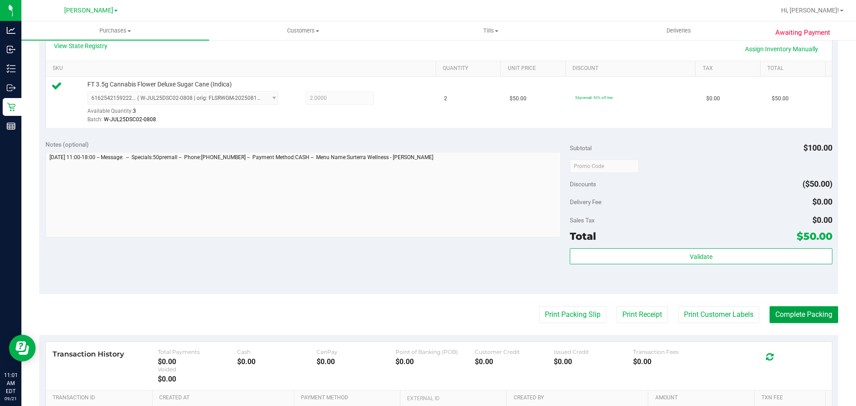
click at [784, 307] on button "Complete Packing" at bounding box center [804, 314] width 69 height 17
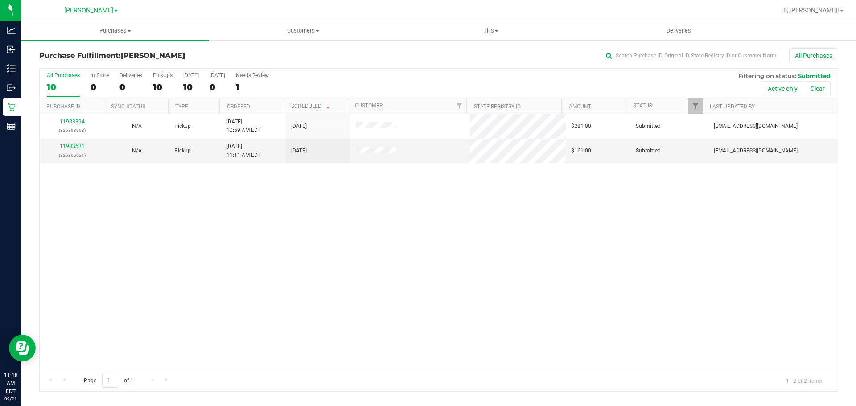
click at [129, 254] on div "11983394 (326393008) N/A Pickup [DATE] 10:59 AM EDT 9/21/2025 $281.00 Submitted…" at bounding box center [439, 242] width 798 height 256
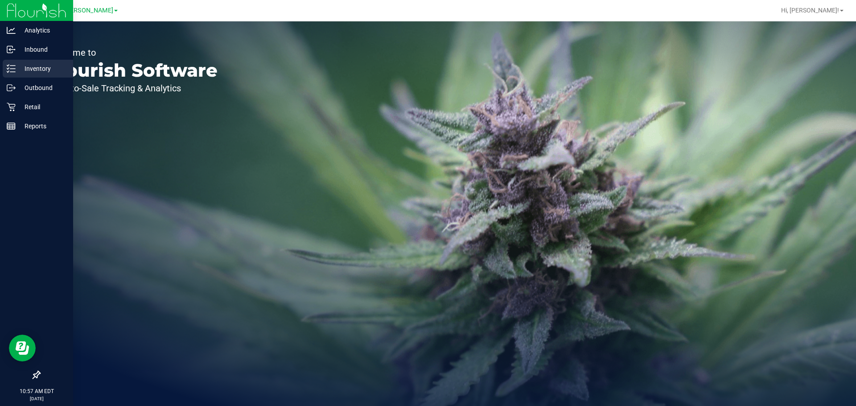
click at [37, 72] on p "Inventory" at bounding box center [43, 68] width 54 height 11
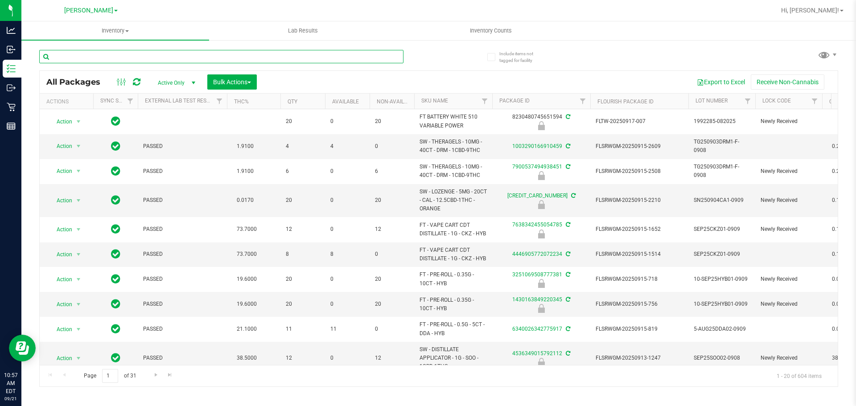
click at [113, 55] on input "text" at bounding box center [221, 56] width 364 height 13
type input "0681762902635006"
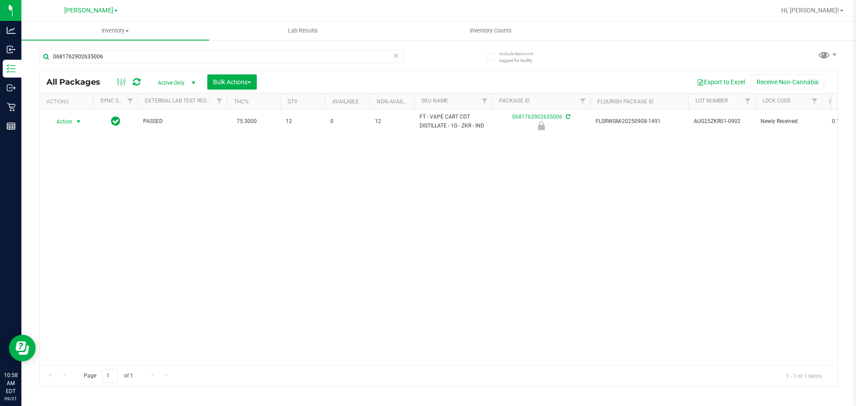
click at [66, 123] on span "Action" at bounding box center [61, 122] width 24 height 12
click at [68, 221] on li "Unlock package" at bounding box center [77, 227] width 57 height 13
